Goal: Task Accomplishment & Management: Manage account settings

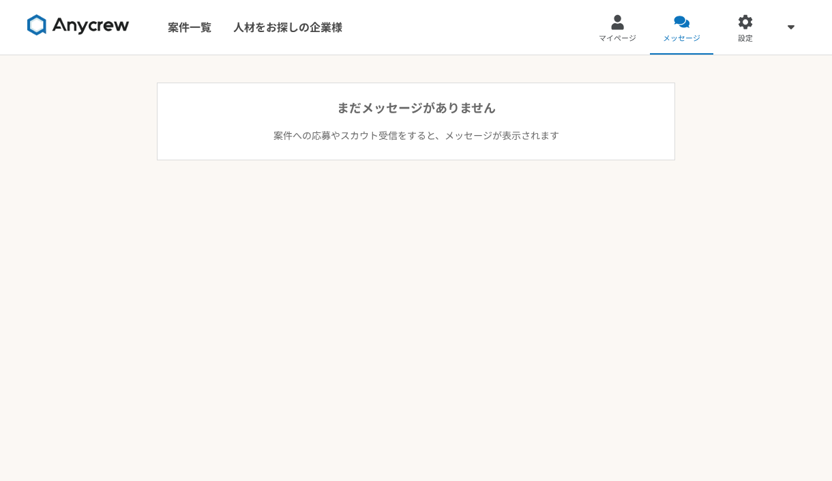
click at [608, 29] on link "マイページ" at bounding box center [618, 27] width 64 height 55
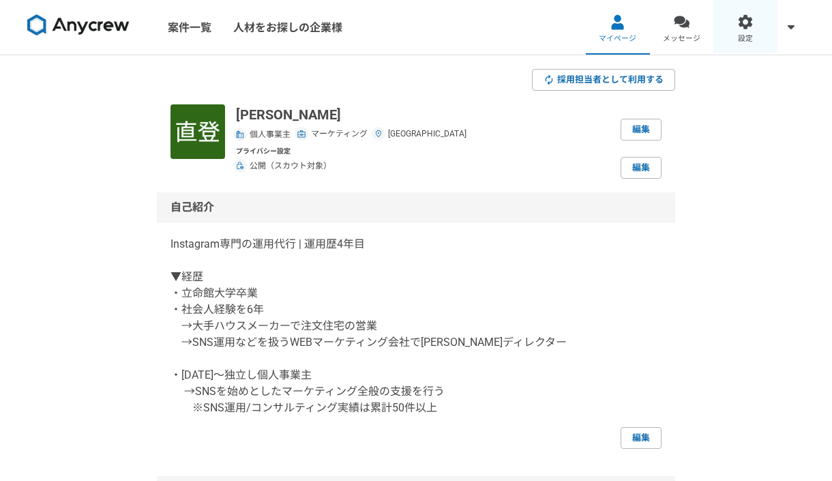
click at [745, 19] on div at bounding box center [746, 22] width 16 height 16
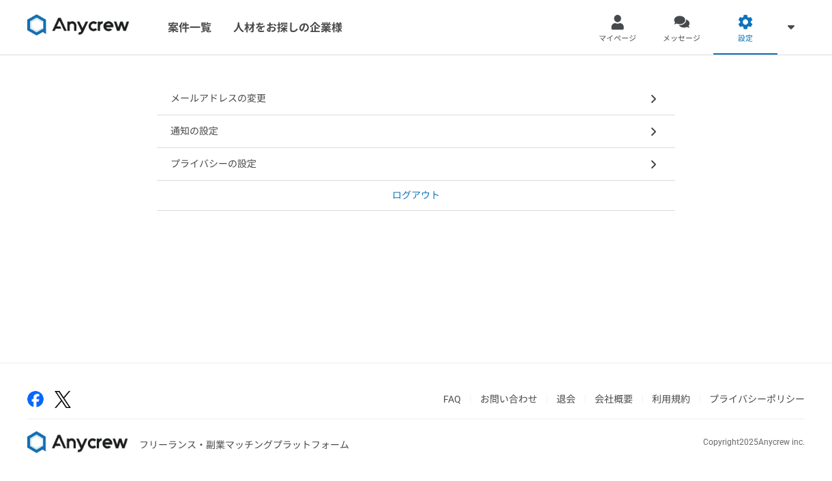
click at [321, 138] on div "通知の設定" at bounding box center [416, 131] width 518 height 33
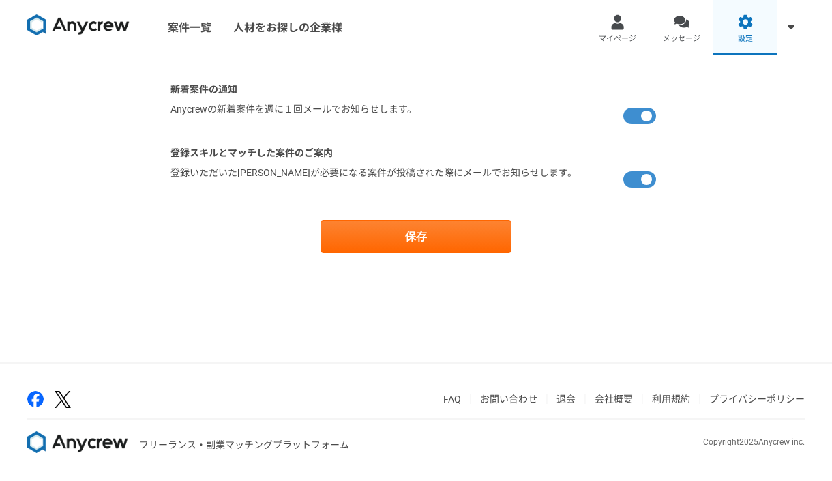
click at [734, 22] on link "設定" at bounding box center [745, 27] width 64 height 55
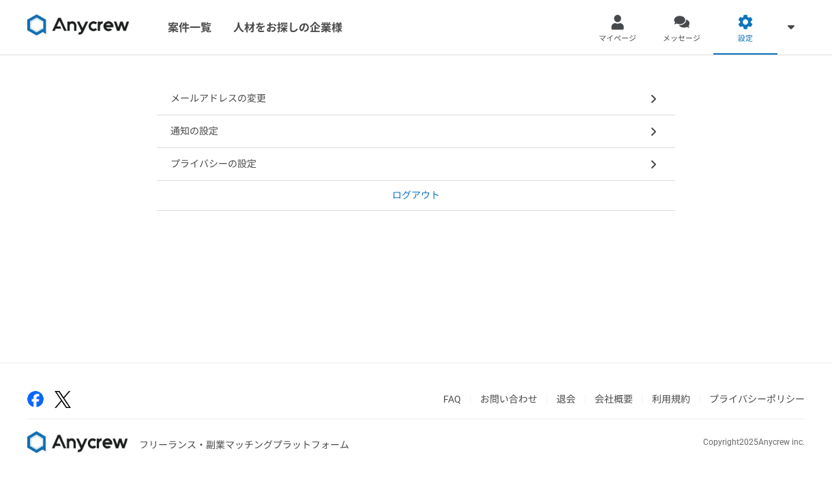
click at [428, 164] on div "プライバシーの設定" at bounding box center [416, 164] width 518 height 33
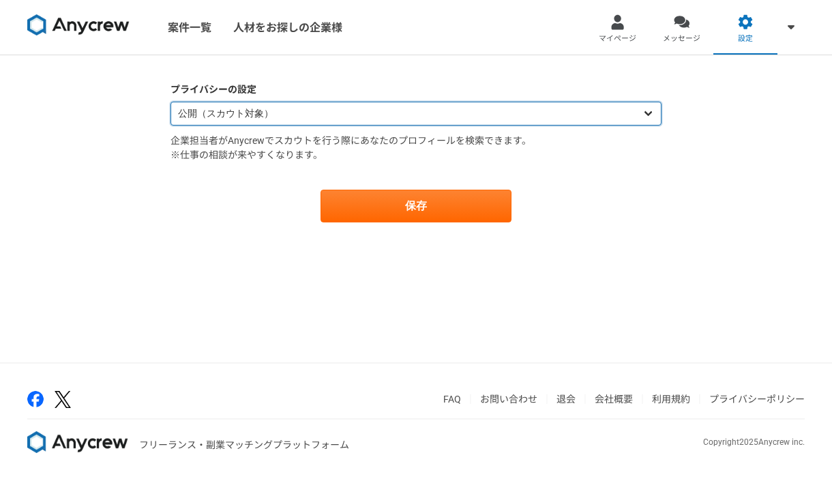
click at [473, 114] on select "公開（スカウト対象） 非公開（スカウト対象外）" at bounding box center [415, 114] width 491 height 24
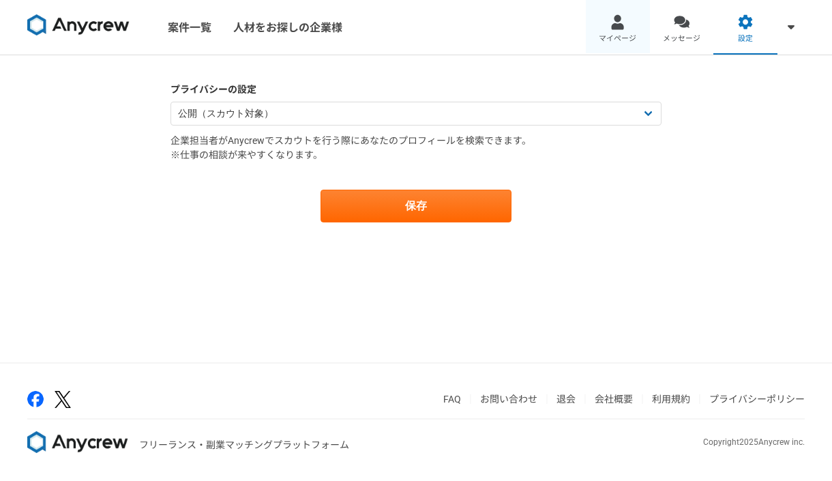
click at [635, 25] on link "マイページ" at bounding box center [618, 27] width 64 height 55
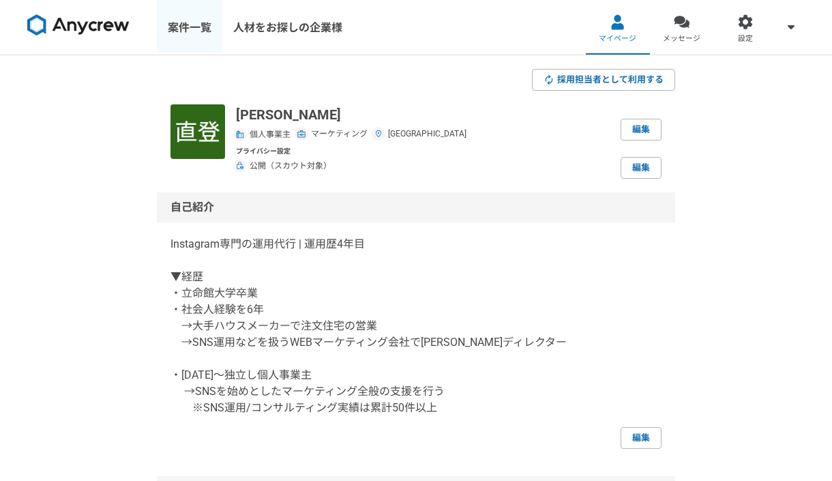
click at [194, 25] on link "案件一覧" at bounding box center [189, 27] width 65 height 55
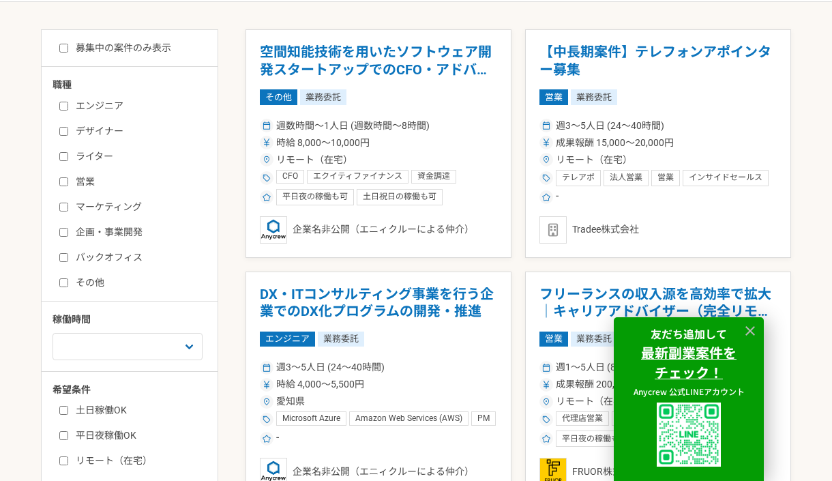
scroll to position [223, 0]
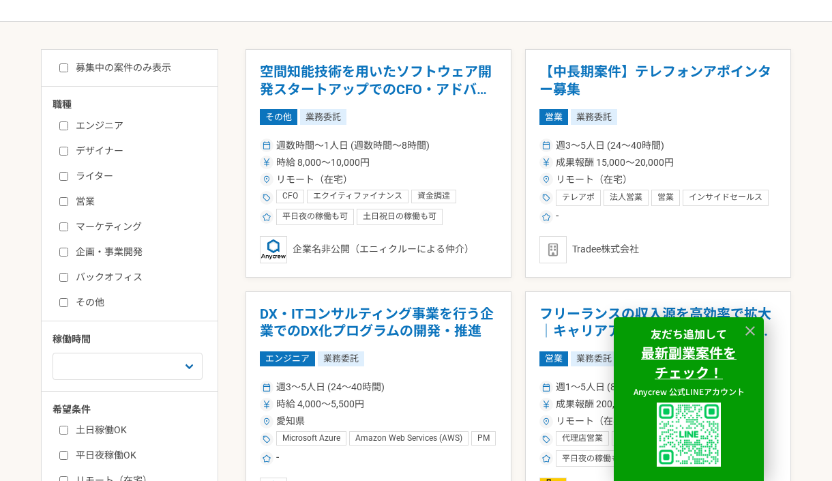
click at [63, 222] on input "マーケティング" at bounding box center [63, 226] width 9 height 9
checkbox input "true"
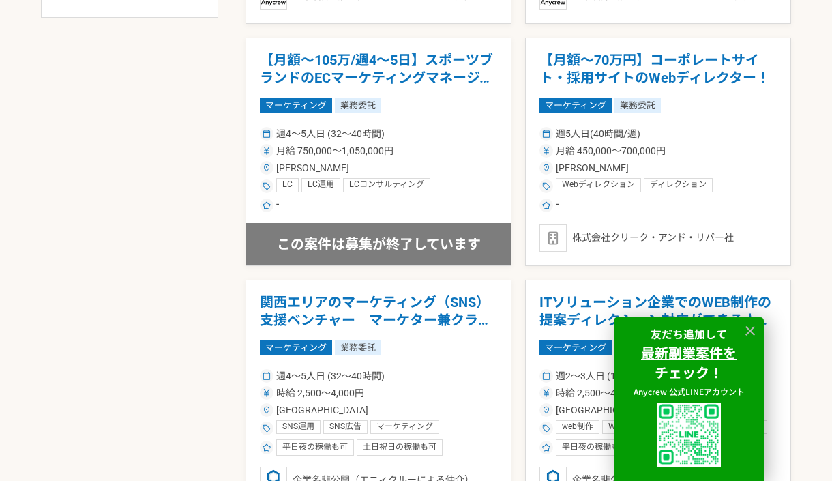
scroll to position [830, 0]
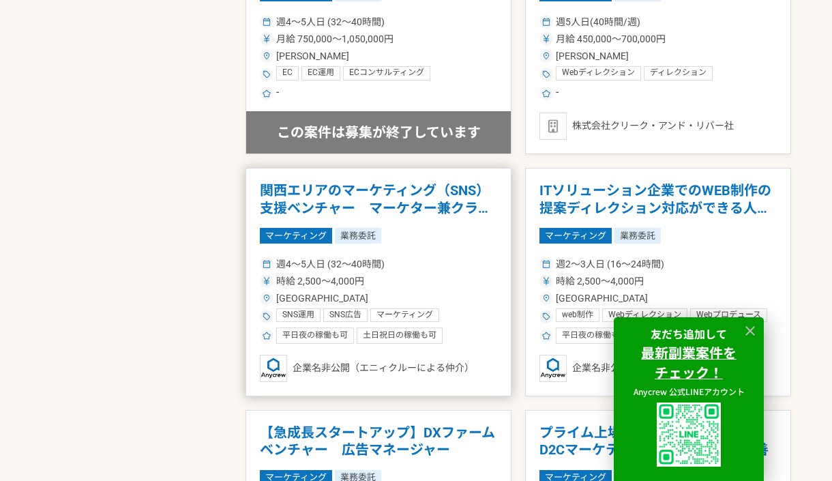
click at [288, 190] on h1 "関西エリアのマーケティング（SNS）支援ベンチャー　マーケター兼クライアント担当" at bounding box center [378, 199] width 237 height 35
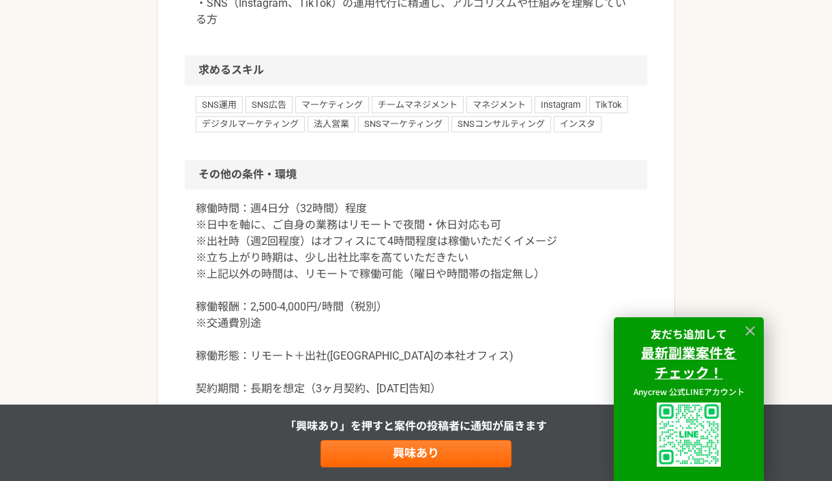
scroll to position [1270, 0]
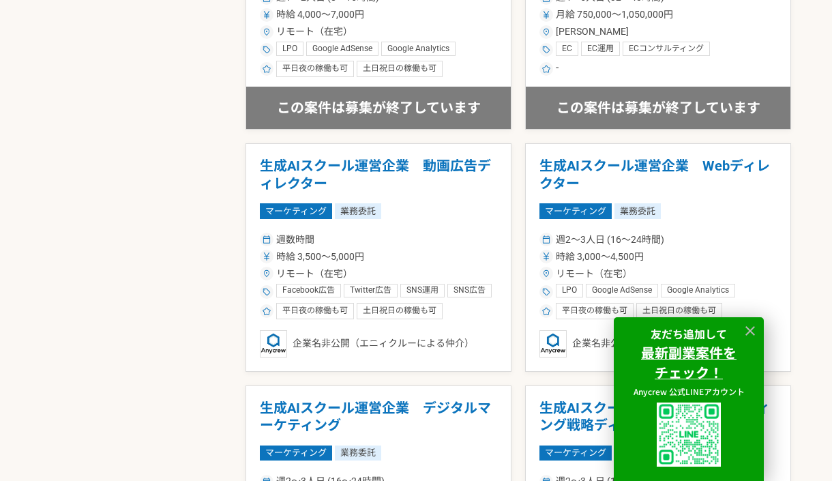
scroll to position [2423, 0]
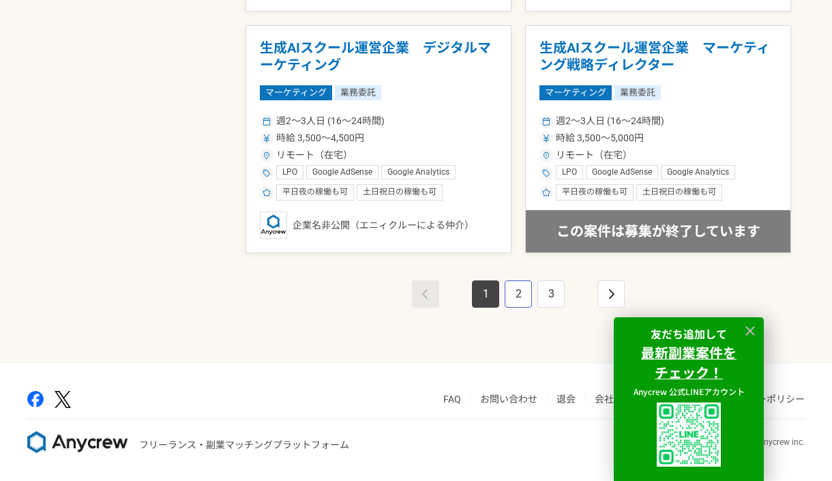
click at [514, 293] on link "2" at bounding box center [518, 293] width 27 height 27
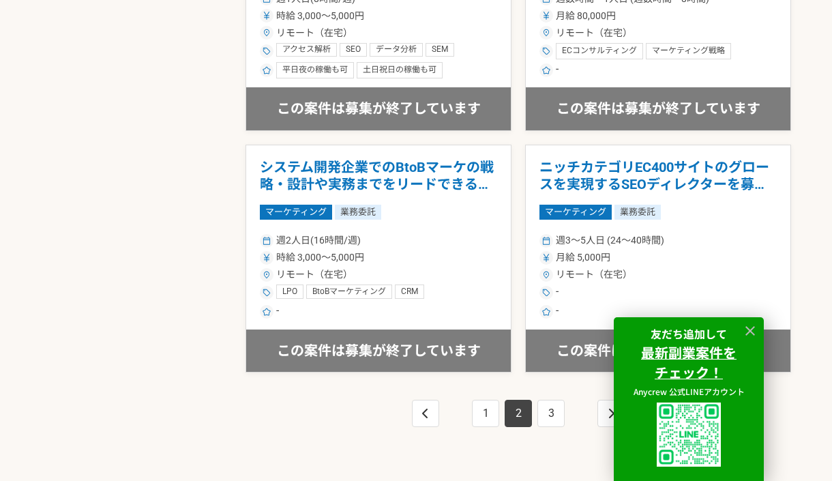
scroll to position [2423, 0]
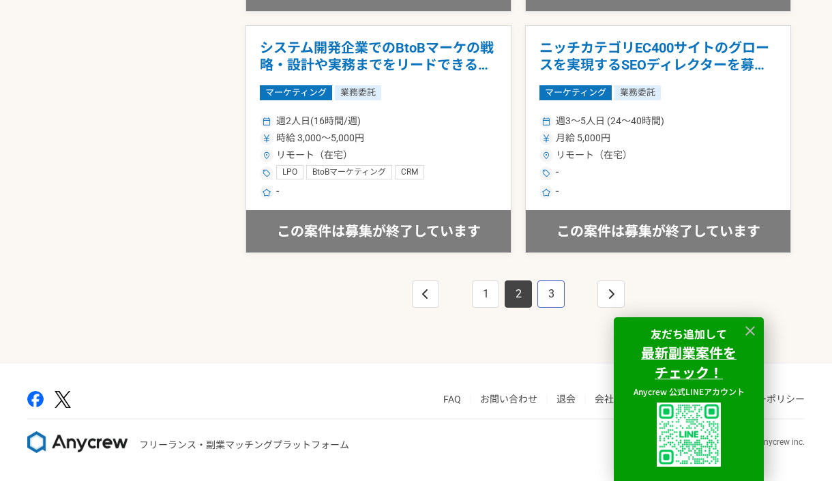
click at [554, 298] on link "3" at bounding box center [550, 293] width 27 height 27
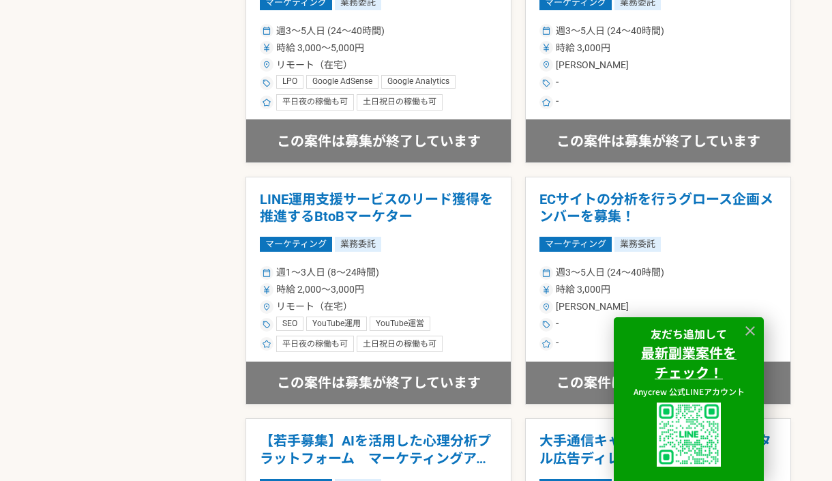
scroll to position [1416, 0]
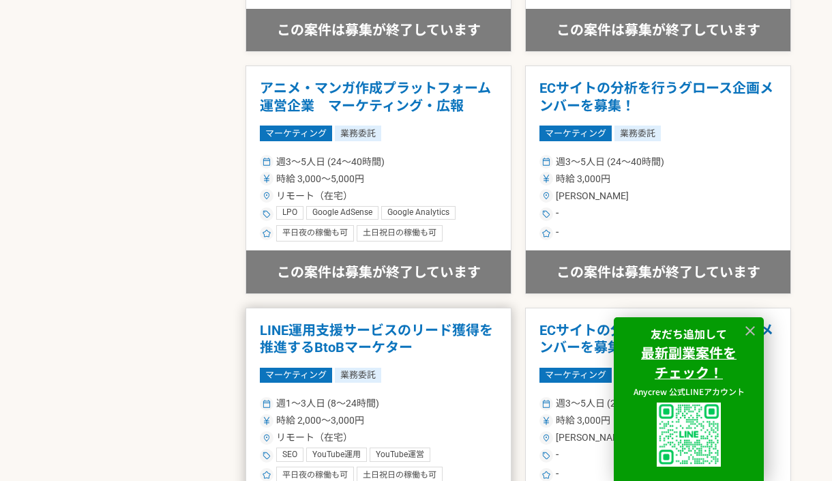
click at [464, 373] on div "マーケティング 業務委託" at bounding box center [378, 375] width 237 height 15
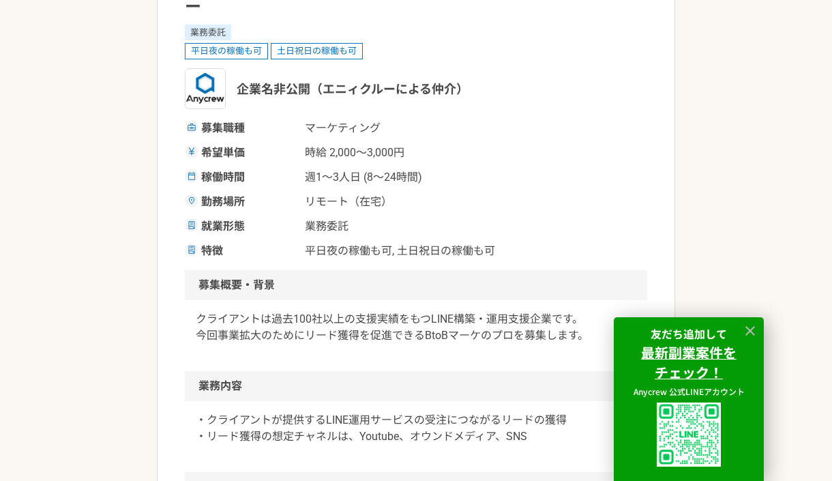
scroll to position [85, 0]
